Goal: Information Seeking & Learning: Learn about a topic

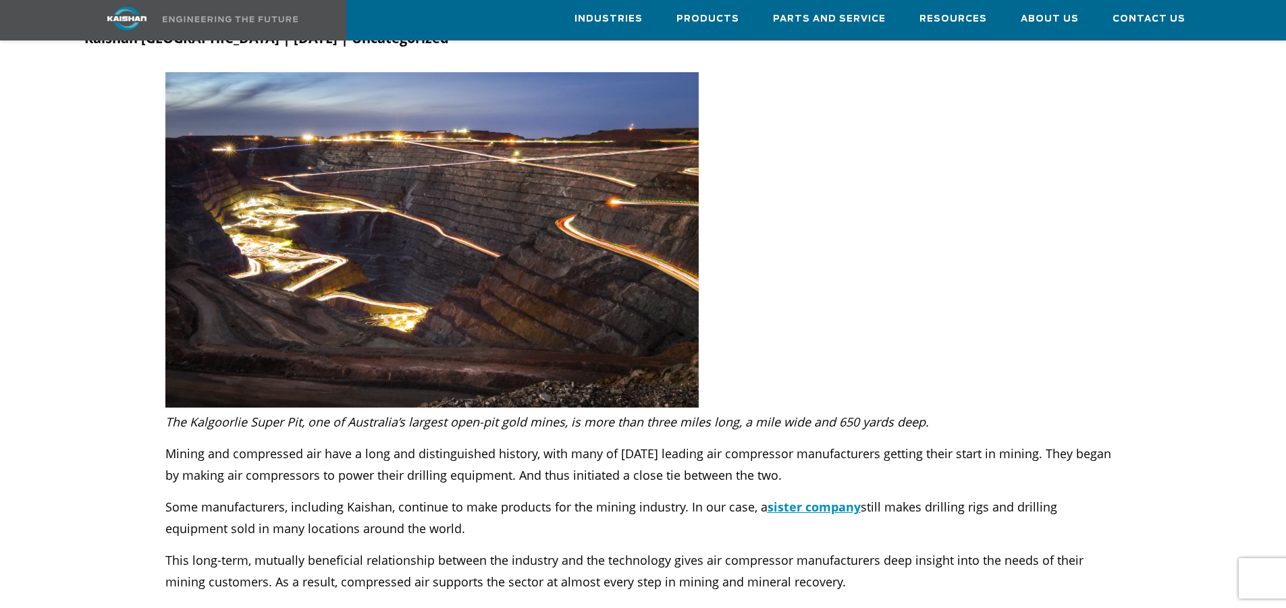
scroll to position [202, 0]
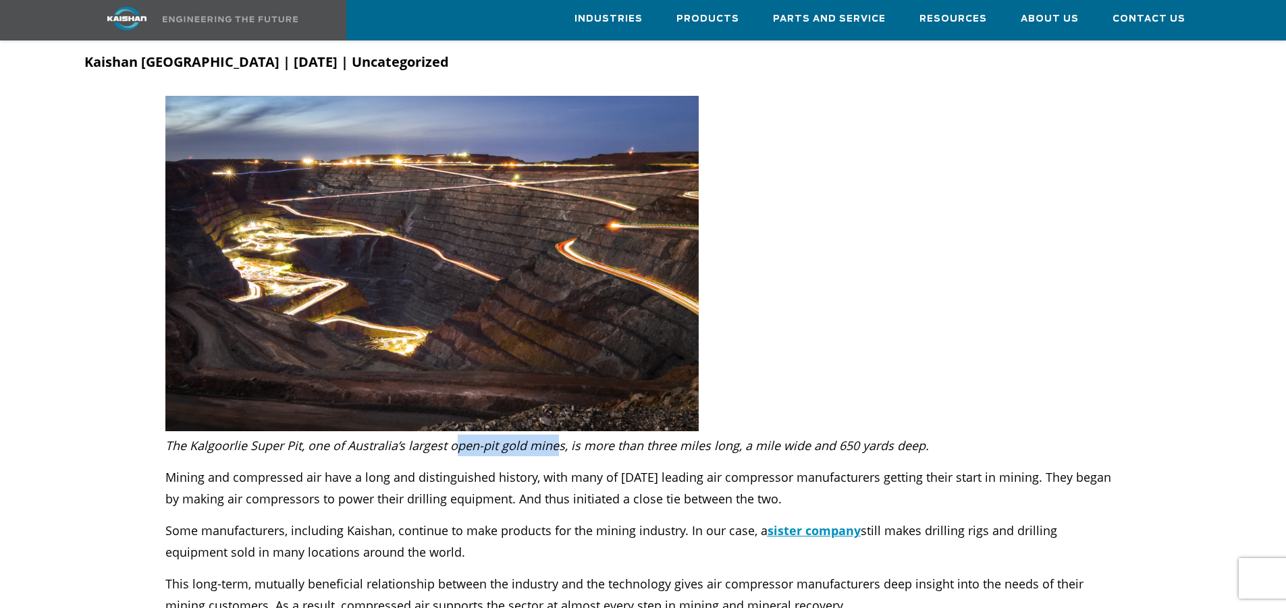
drag, startPoint x: 453, startPoint y: 430, endPoint x: 561, endPoint y: 432, distance: 108.0
click at [560, 437] on em "The Kalgoorlie Super Pit, one of Australia’s largest open-pit gold mines, is mo…" at bounding box center [546, 445] width 763 height 16
click at [582, 437] on em "The Kalgoorlie Super Pit, one of Australia’s largest open-pit gold mines, is mo…" at bounding box center [546, 445] width 763 height 16
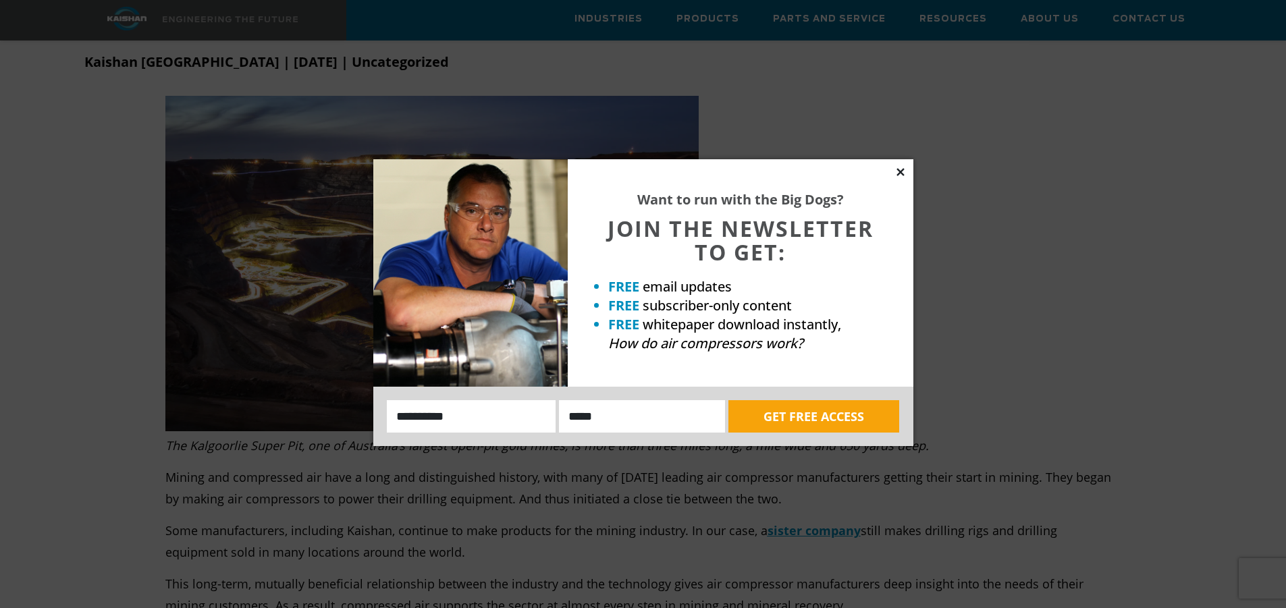
click at [900, 170] on icon at bounding box center [900, 172] width 12 height 12
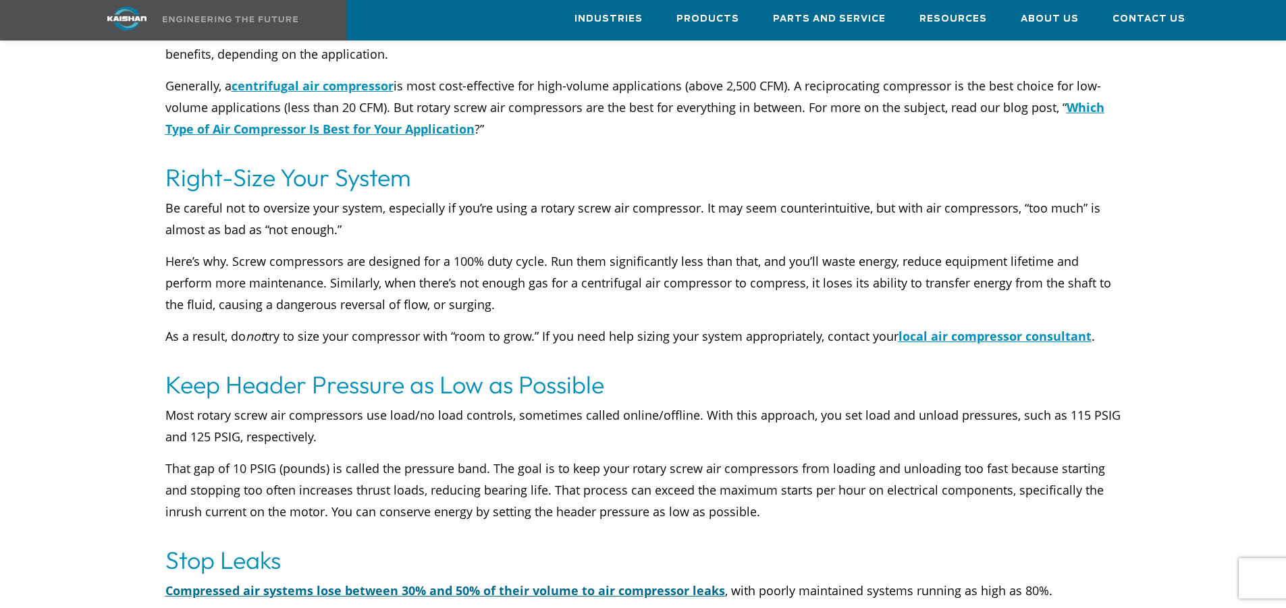
scroll to position [4859, 0]
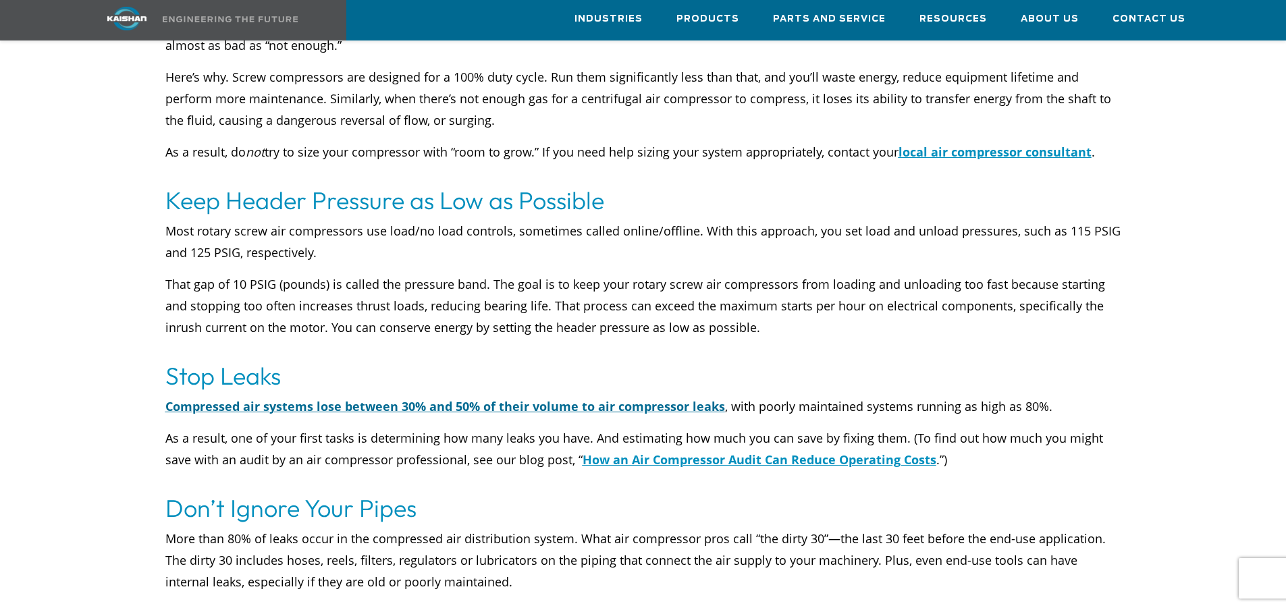
click at [288, 398] on u "Compressed air systems lose between 30% and 50% of their volume to air compress…" at bounding box center [444, 406] width 559 height 16
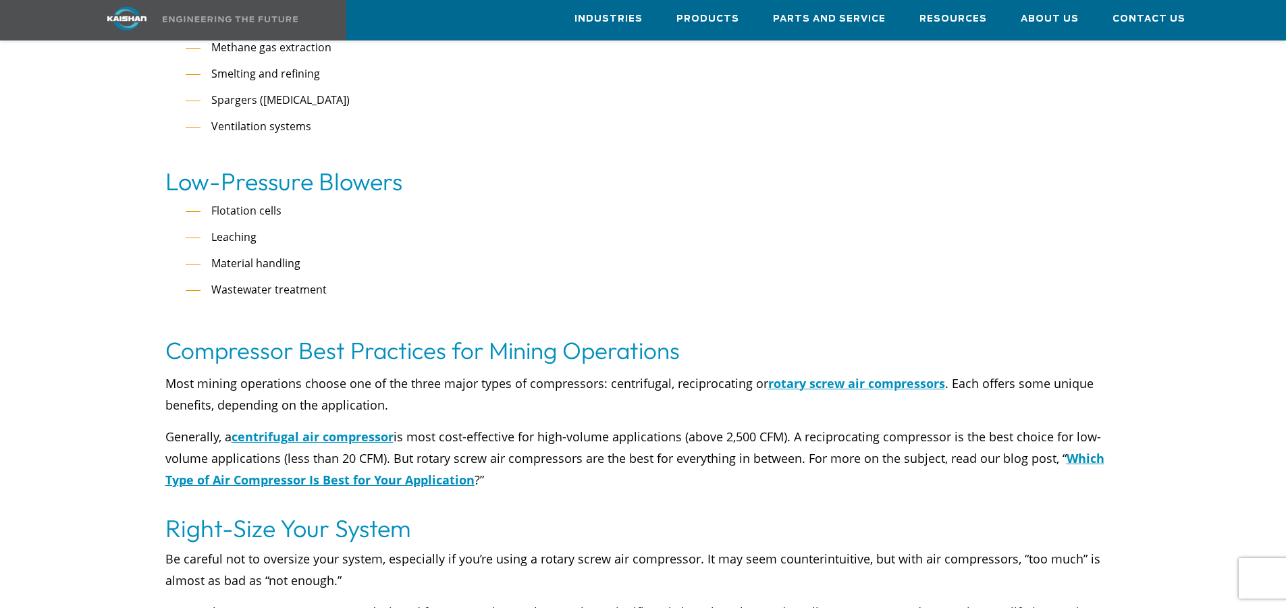
scroll to position [4252, 0]
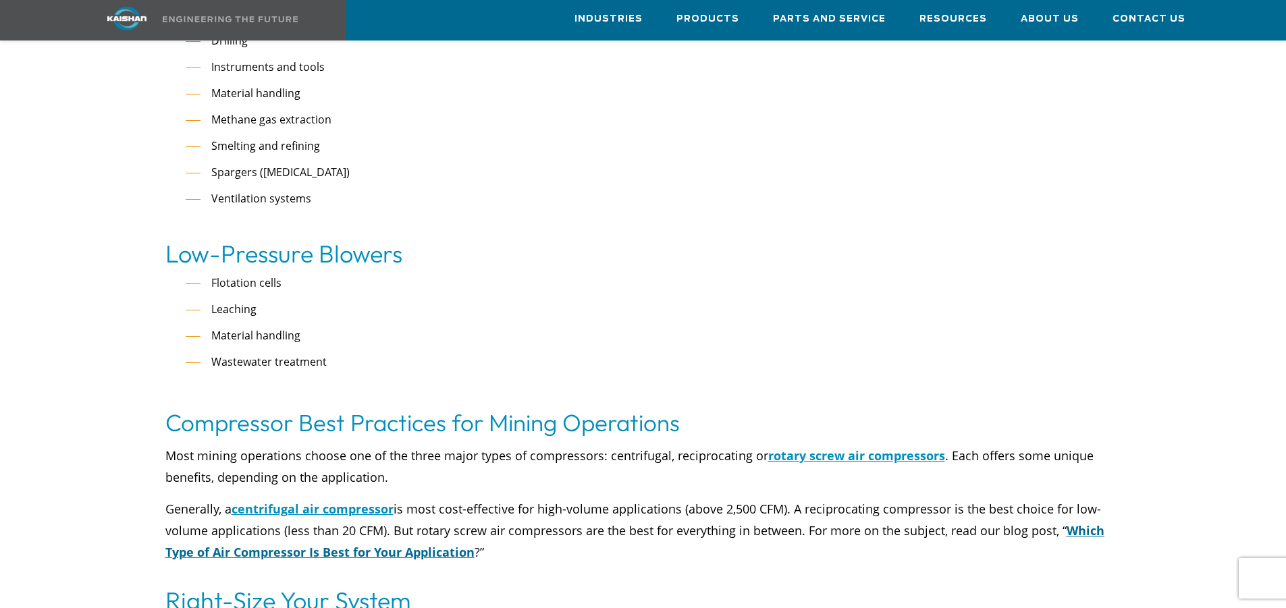
click at [437, 528] on u "Which Type of Air Compressor Is Best for Your Application" at bounding box center [634, 541] width 939 height 38
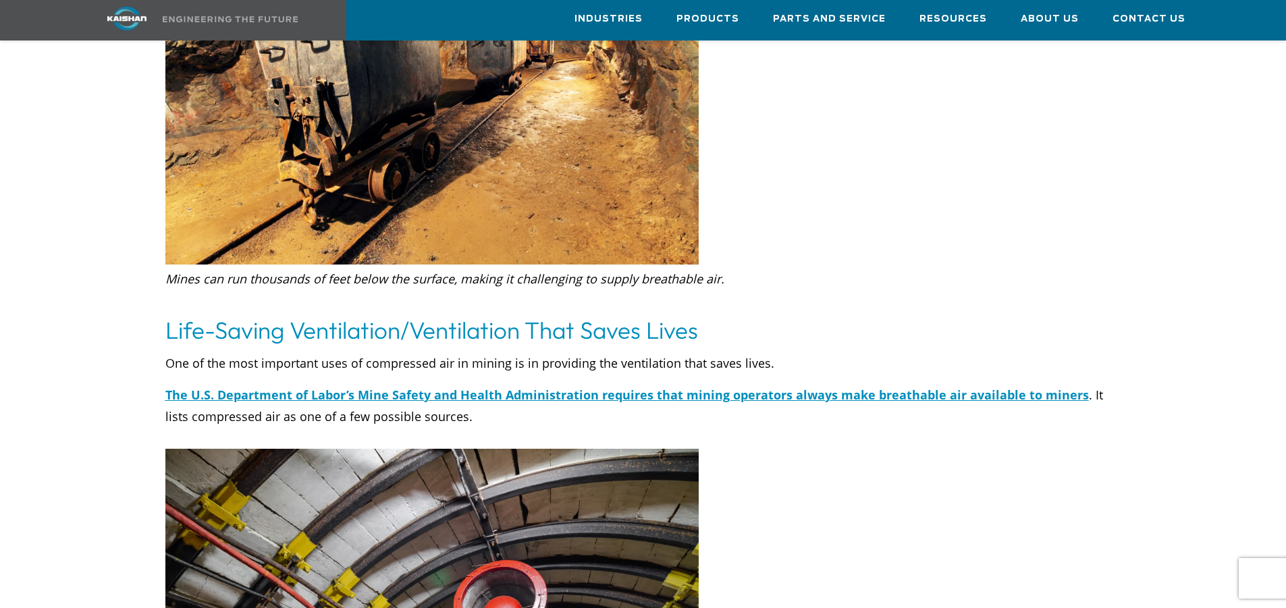
scroll to position [1215, 0]
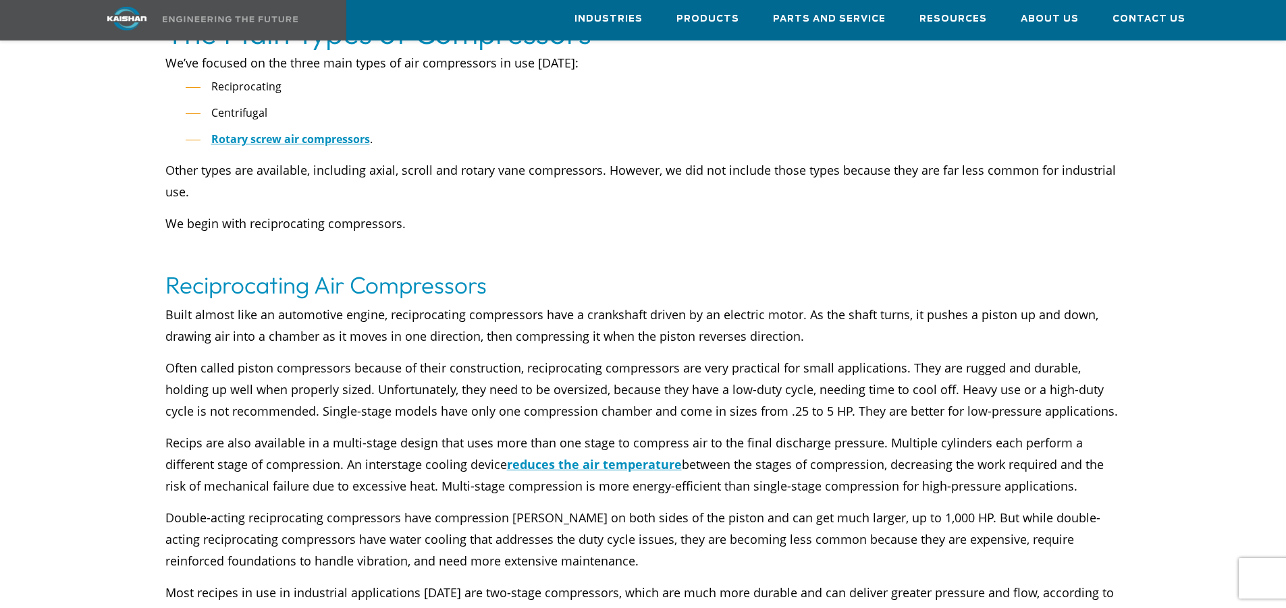
scroll to position [938, 0]
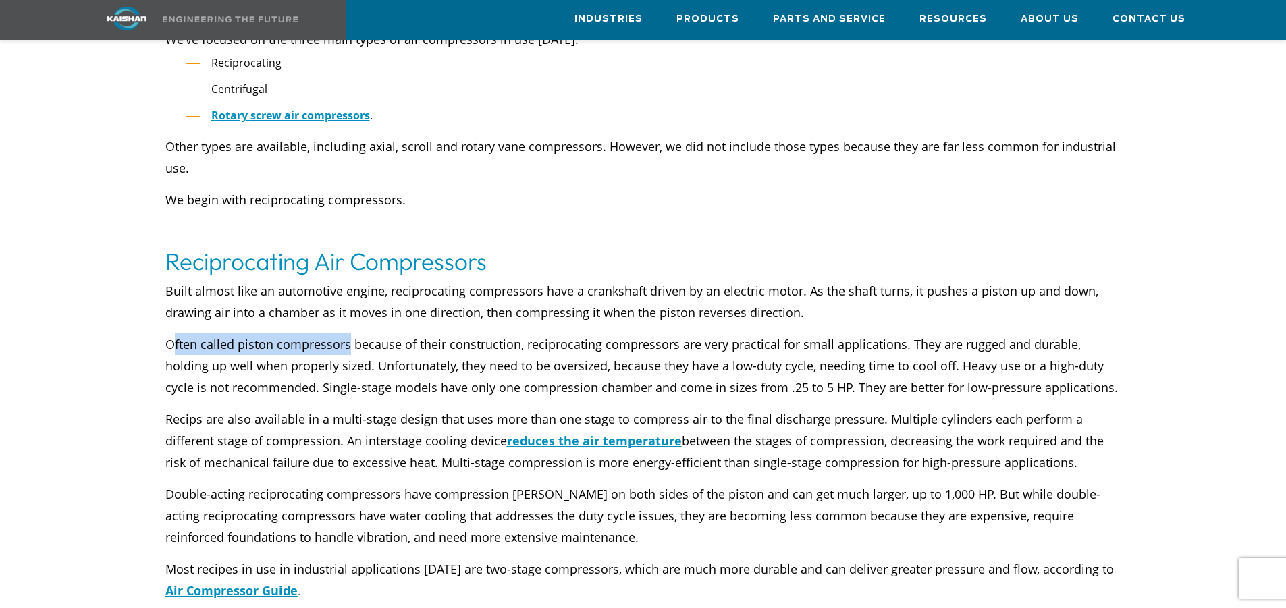
drag, startPoint x: 175, startPoint y: 326, endPoint x: 346, endPoint y: 327, distance: 170.8
click at [346, 336] on span "Often called piston compressors because of their construction, reciprocating co…" at bounding box center [641, 365] width 952 height 59
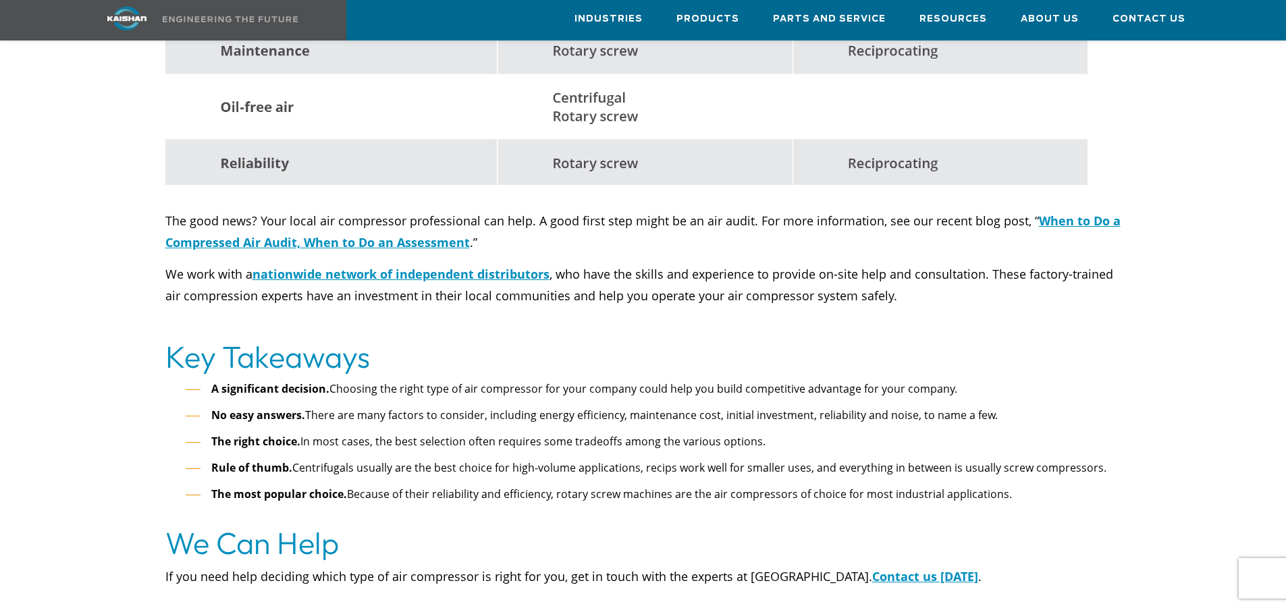
scroll to position [5865, 0]
